Goal: Task Accomplishment & Management: Manage account settings

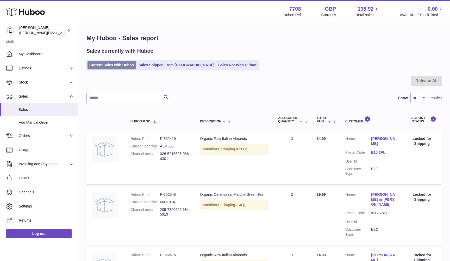
click at [93, 67] on link "Current Sales with Huboo" at bounding box center [112, 65] width 48 height 9
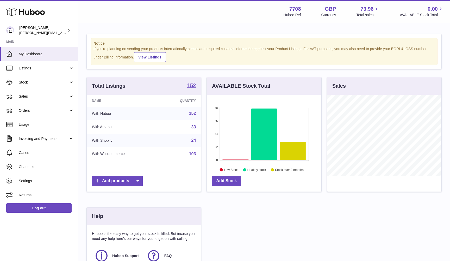
scroll to position [81, 115]
click at [32, 95] on span "Sales" at bounding box center [44, 96] width 50 height 5
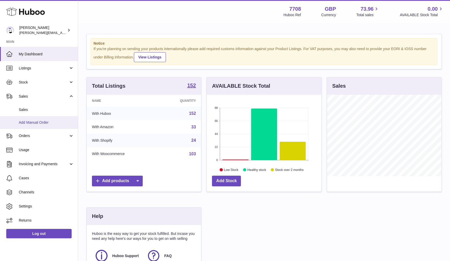
click at [32, 116] on link "Add Manual Order" at bounding box center [39, 122] width 78 height 13
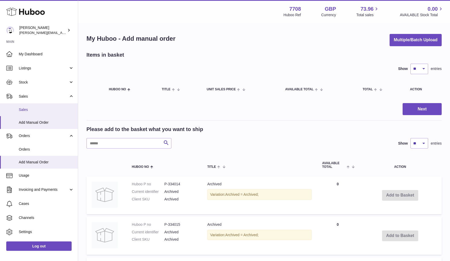
click at [46, 106] on link "Sales" at bounding box center [39, 109] width 78 height 13
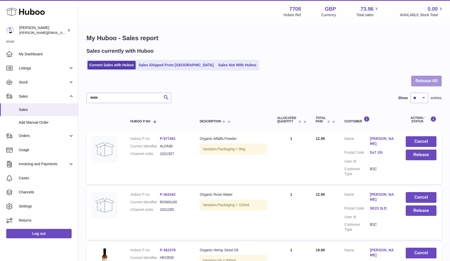
click at [425, 81] on button "Release All" at bounding box center [427, 81] width 31 height 11
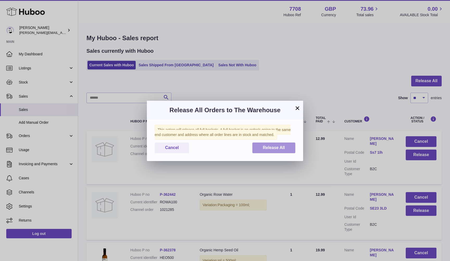
click at [270, 148] on span "Release All" at bounding box center [274, 147] width 22 height 4
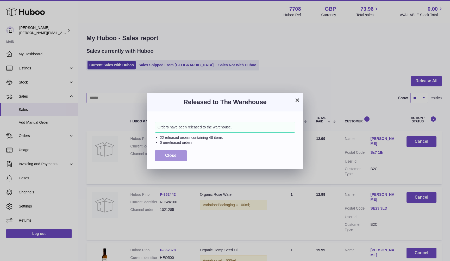
click at [167, 155] on span "Close" at bounding box center [170, 155] width 11 height 4
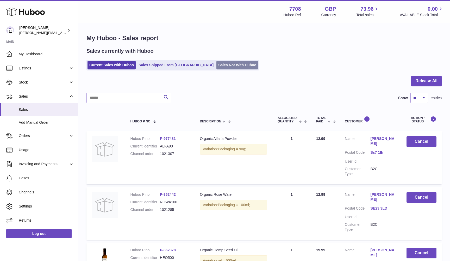
click at [217, 65] on link "Sales Not With Huboo" at bounding box center [238, 65] width 42 height 9
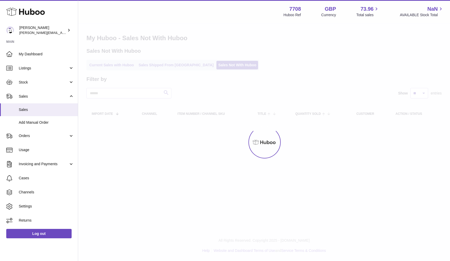
click at [108, 65] on div "Menu Huboo 7708 Huboo Ref GBP Currency 73.96 Total sales NaN AVAILABLE Stock To…" at bounding box center [264, 67] width 372 height 134
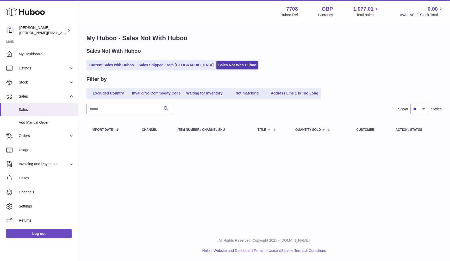
click at [108, 65] on link "Current Sales with Huboo" at bounding box center [112, 65] width 48 height 9
